Goal: Information Seeking & Learning: Learn about a topic

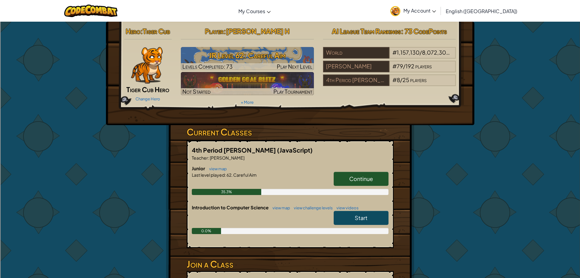
click at [372, 179] on span "Continue" at bounding box center [361, 178] width 24 height 7
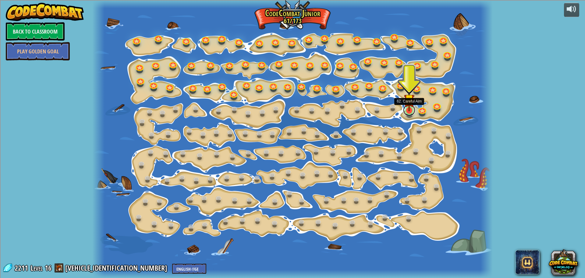
click at [403, 109] on link at bounding box center [409, 110] width 12 height 12
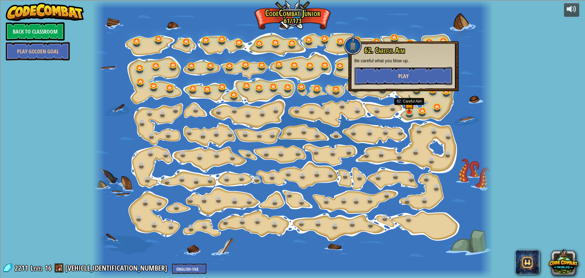
click at [431, 72] on button "Play" at bounding box center [403, 76] width 98 height 18
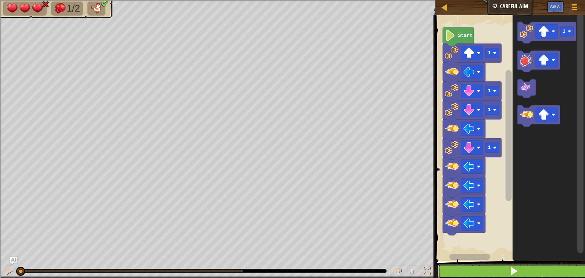
click at [492, 267] on button at bounding box center [513, 271] width 151 height 14
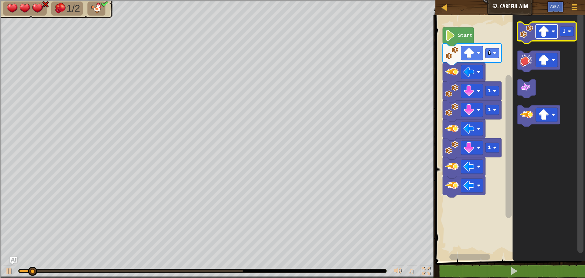
click at [547, 36] on image "Blockly Workspace" at bounding box center [543, 31] width 11 height 11
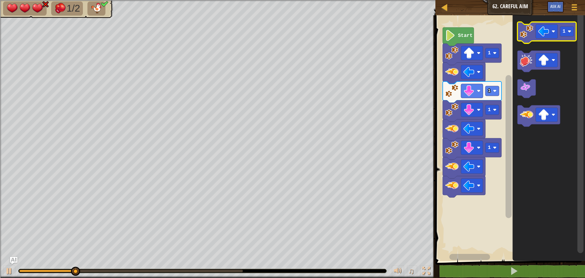
click at [525, 34] on image "Blockly Workspace" at bounding box center [526, 31] width 13 height 13
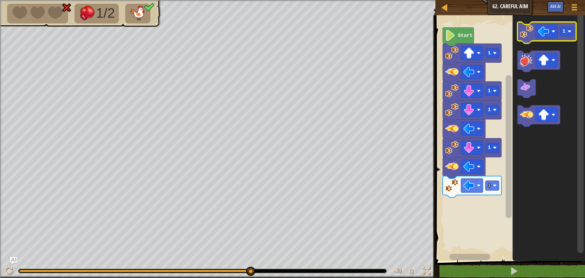
click at [531, 34] on image "Blockly Workspace" at bounding box center [526, 31] width 13 height 13
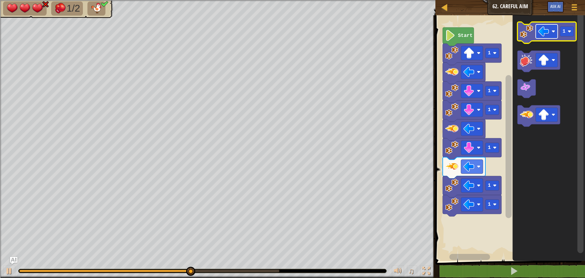
click at [541, 30] on image "Blockly Workspace" at bounding box center [543, 31] width 11 height 11
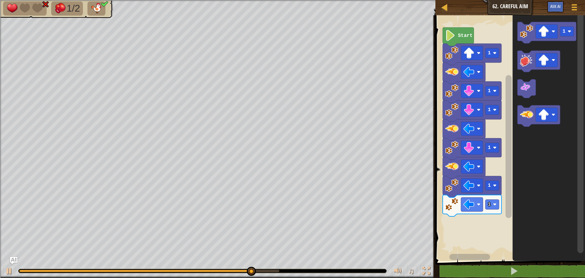
click at [528, 40] on icon "Blockly Workspace" at bounding box center [546, 32] width 59 height 21
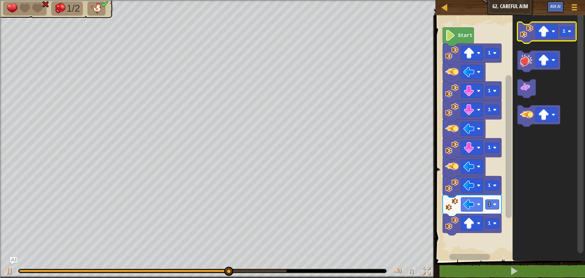
click at [530, 36] on image "Blockly Workspace" at bounding box center [526, 31] width 13 height 13
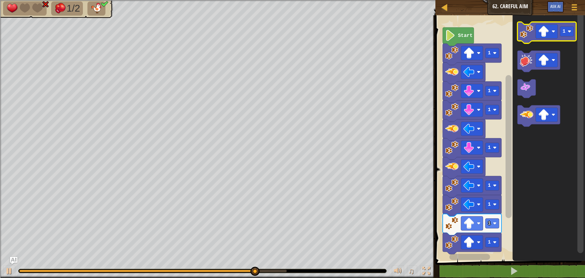
click at [529, 36] on image "Blockly Workspace" at bounding box center [526, 31] width 13 height 13
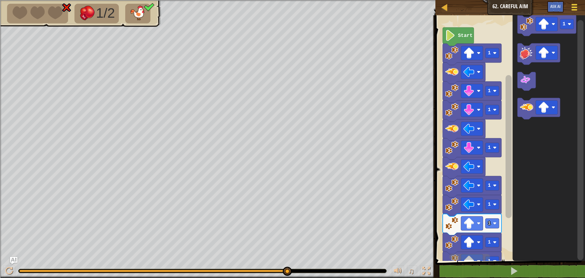
click at [570, 4] on button "Game Menu" at bounding box center [574, 8] width 16 height 15
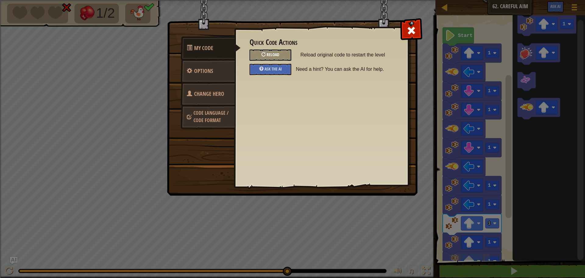
click at [267, 52] on div "Reload" at bounding box center [271, 54] width 42 height 11
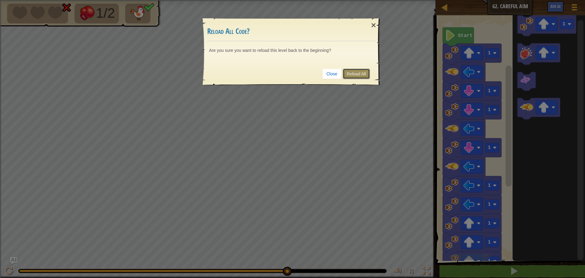
click at [363, 72] on link "Reload All" at bounding box center [356, 74] width 27 height 10
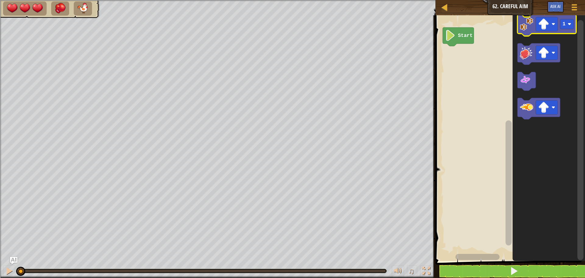
click at [535, 30] on icon "Blockly Workspace" at bounding box center [546, 25] width 59 height 21
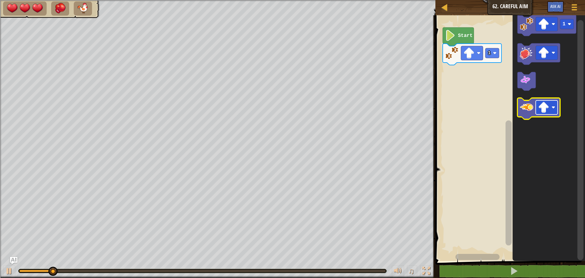
click at [547, 108] on image "Blockly Workspace" at bounding box center [543, 107] width 11 height 11
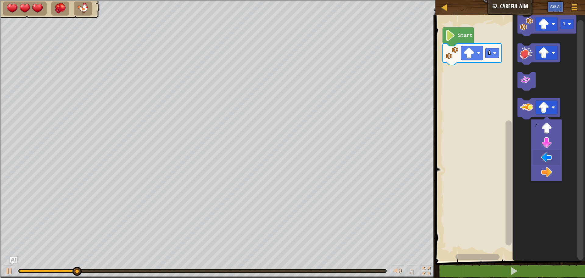
drag, startPoint x: 538, startPoint y: 155, endPoint x: 536, endPoint y: 139, distance: 16.0
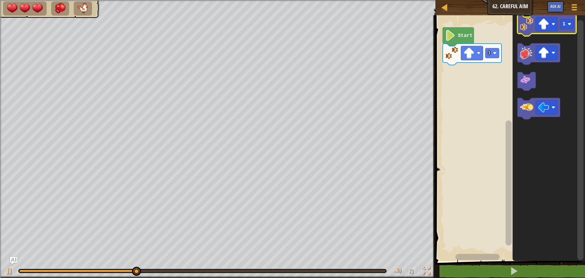
click at [529, 31] on icon "Blockly Workspace" at bounding box center [546, 25] width 59 height 21
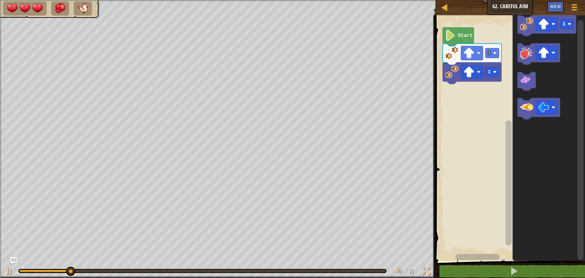
click at [527, 120] on icon "Blockly Workspace" at bounding box center [548, 136] width 73 height 248
click at [536, 105] on rect "Blockly Workspace" at bounding box center [547, 107] width 22 height 14
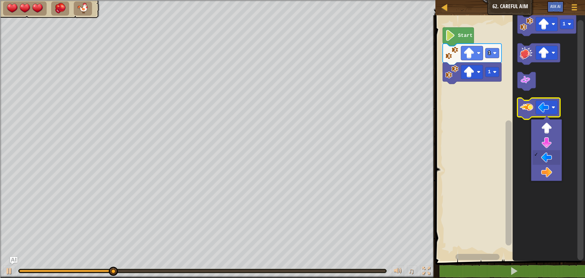
click at [531, 108] on image "Blockly Workspace" at bounding box center [526, 107] width 13 height 13
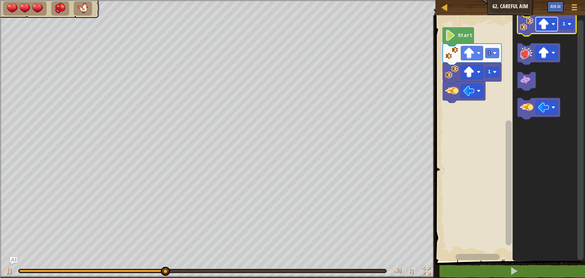
click at [544, 24] on image "Blockly Workspace" at bounding box center [543, 24] width 11 height 11
click at [524, 27] on image "Blockly Workspace" at bounding box center [526, 23] width 13 height 13
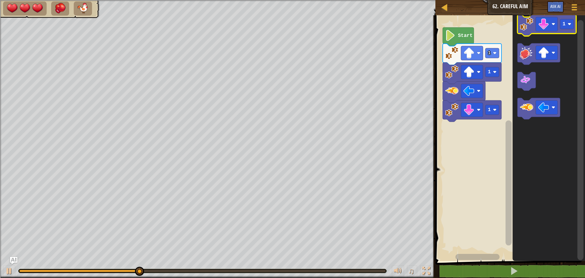
click at [524, 28] on image "Blockly Workspace" at bounding box center [526, 23] width 13 height 13
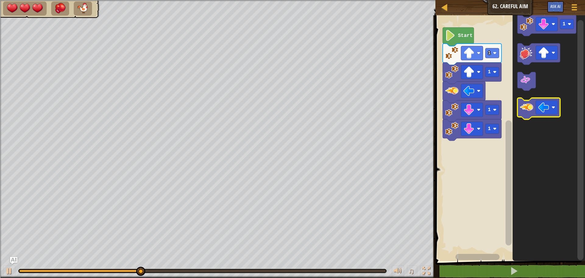
click at [528, 115] on icon "Blockly Workspace" at bounding box center [538, 108] width 43 height 21
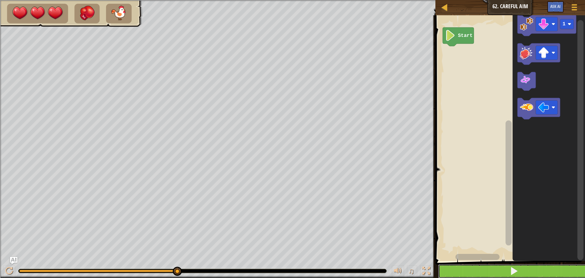
click at [469, 266] on button at bounding box center [513, 271] width 151 height 14
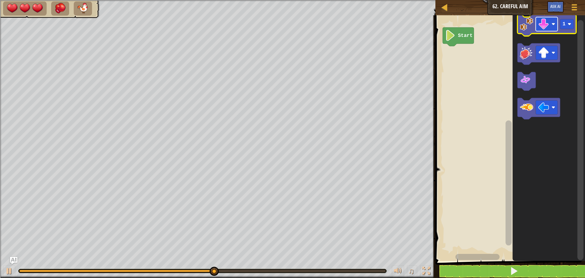
click at [541, 27] on image "Blockly Workspace" at bounding box center [543, 24] width 11 height 11
click at [533, 23] on icon "Blockly Workspace" at bounding box center [546, 25] width 59 height 21
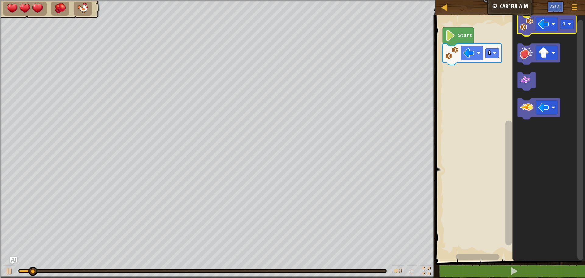
click at [533, 23] on icon "Blockly Workspace" at bounding box center [546, 25] width 59 height 21
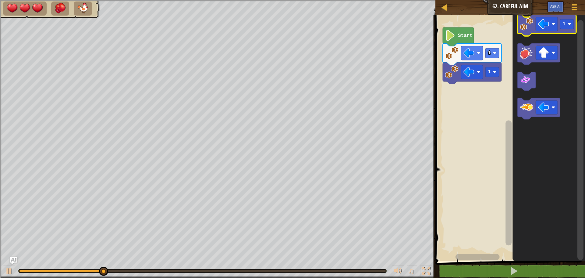
click at [527, 29] on image "Blockly Workspace" at bounding box center [526, 23] width 13 height 13
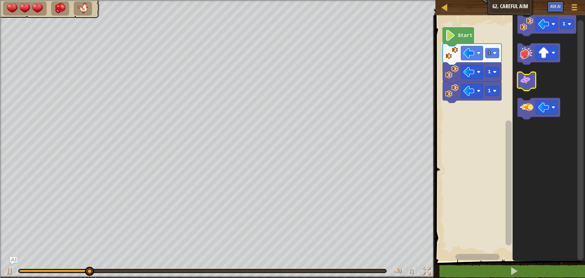
click at [527, 83] on image "Blockly Workspace" at bounding box center [525, 79] width 11 height 11
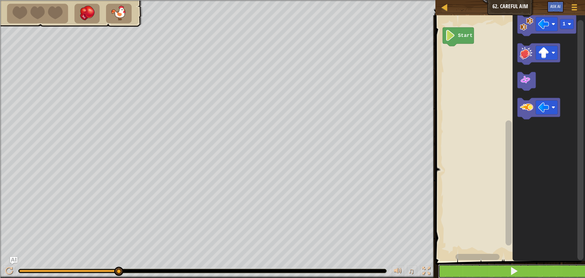
click at [467, 269] on button at bounding box center [513, 271] width 151 height 14
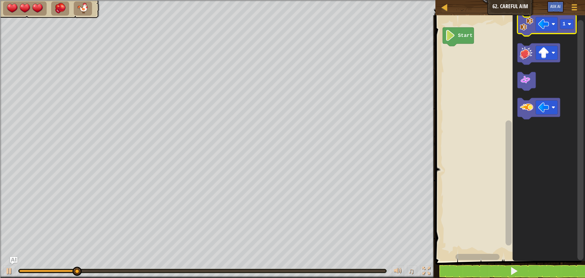
click at [551, 32] on icon "Blockly Workspace" at bounding box center [546, 25] width 59 height 21
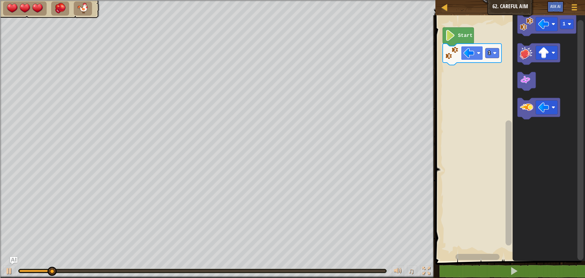
click at [469, 56] on image "Blockly Workspace" at bounding box center [468, 53] width 11 height 11
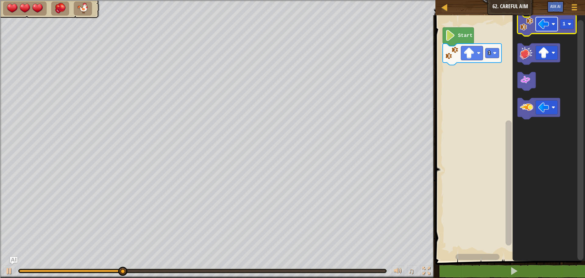
click at [542, 31] on rect "Blockly Workspace" at bounding box center [547, 24] width 22 height 14
click at [518, 92] on icon "Blockly Workspace" at bounding box center [548, 136] width 73 height 248
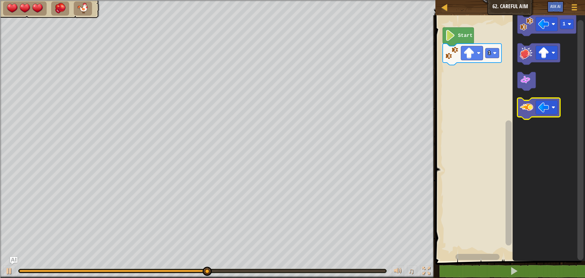
click at [521, 113] on image "Blockly Workspace" at bounding box center [526, 107] width 13 height 13
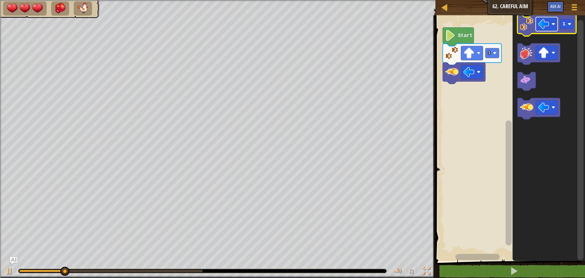
click at [538, 30] on rect "Blockly Workspace" at bounding box center [547, 24] width 22 height 14
click at [526, 28] on image "Blockly Workspace" at bounding box center [526, 23] width 13 height 13
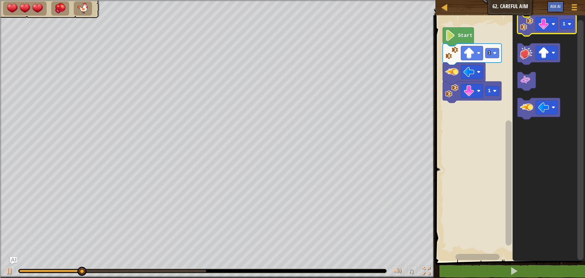
click at [528, 27] on image "Blockly Workspace" at bounding box center [526, 23] width 13 height 13
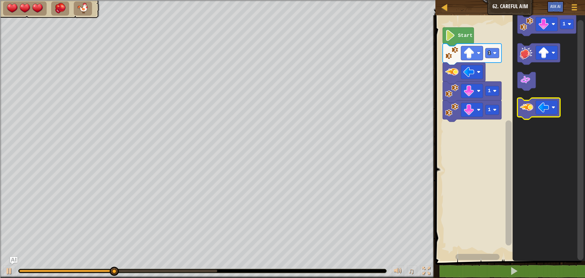
click at [535, 112] on icon "Blockly Workspace" at bounding box center [538, 108] width 43 height 21
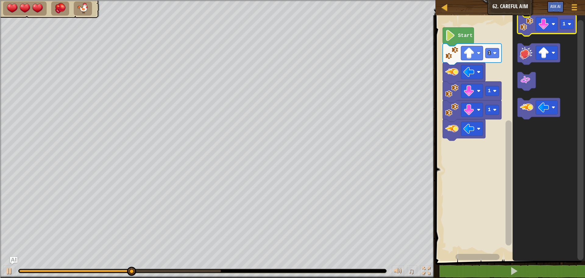
click at [531, 32] on icon "Blockly Workspace" at bounding box center [546, 25] width 59 height 21
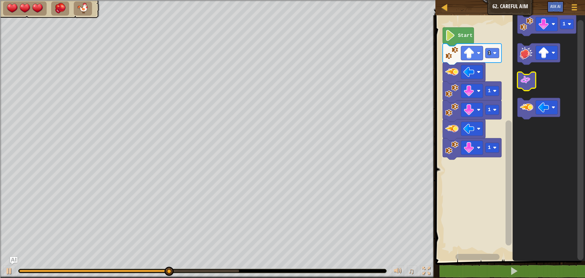
click at [527, 80] on image "Blockly Workspace" at bounding box center [525, 79] width 11 height 11
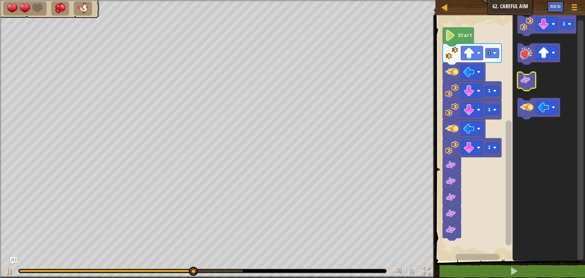
click at [527, 80] on image "Blockly Workspace" at bounding box center [525, 79] width 11 height 11
